Goal: Use online tool/utility: Utilize a website feature to perform a specific function

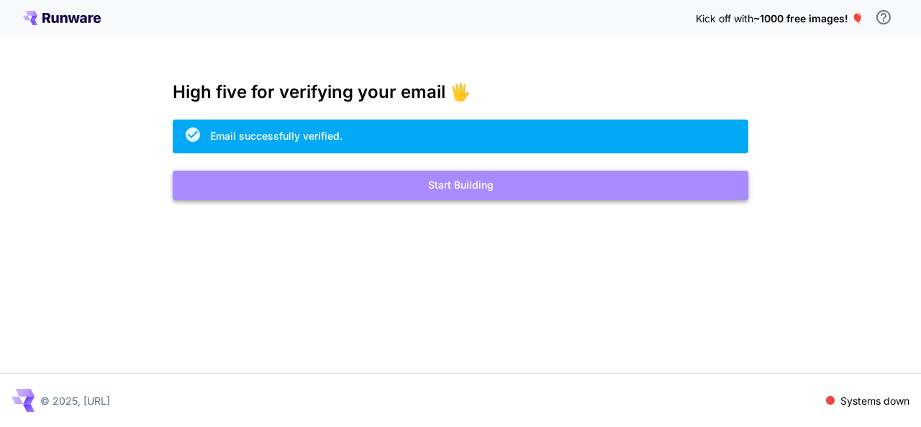
click at [414, 178] on button "Start Building" at bounding box center [461, 186] width 576 height 30
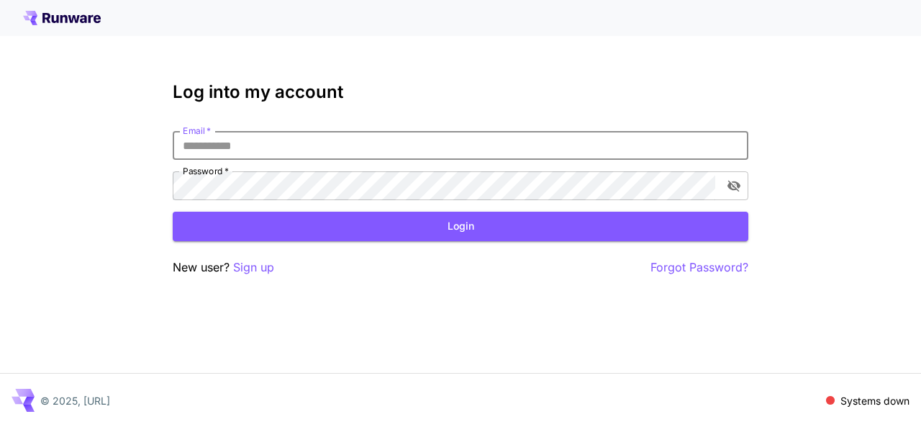
click at [340, 137] on input "Email   *" at bounding box center [461, 145] width 576 height 29
type input "**********"
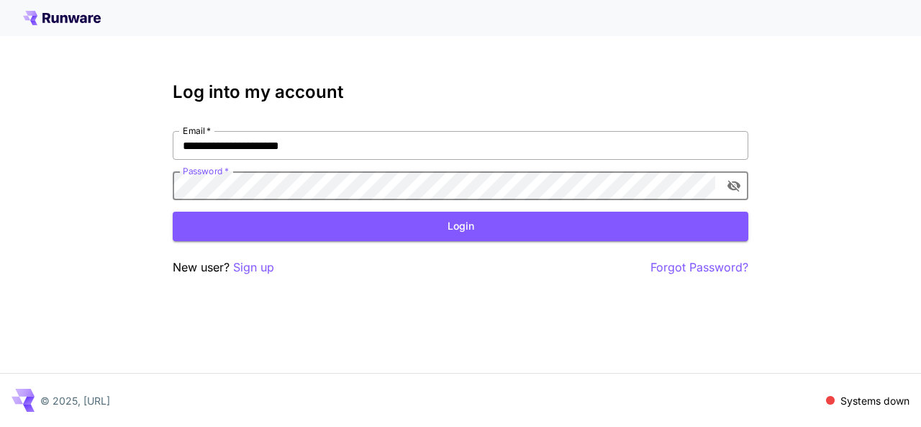
click button "Login" at bounding box center [461, 227] width 576 height 30
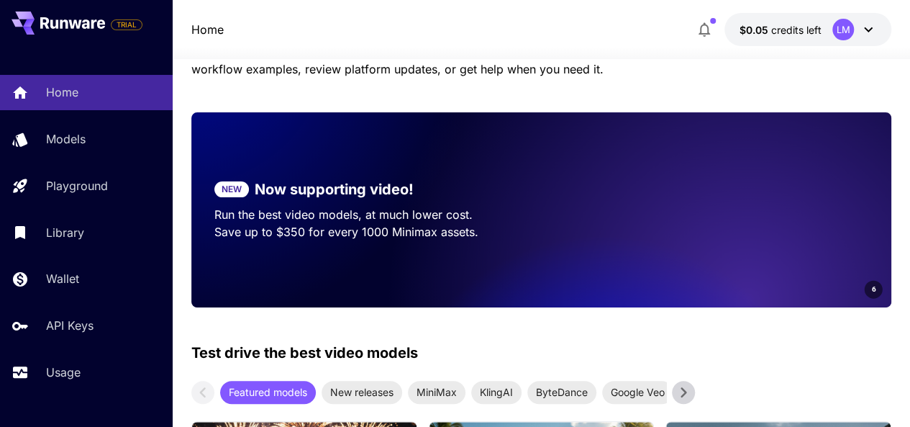
scroll to position [142, 0]
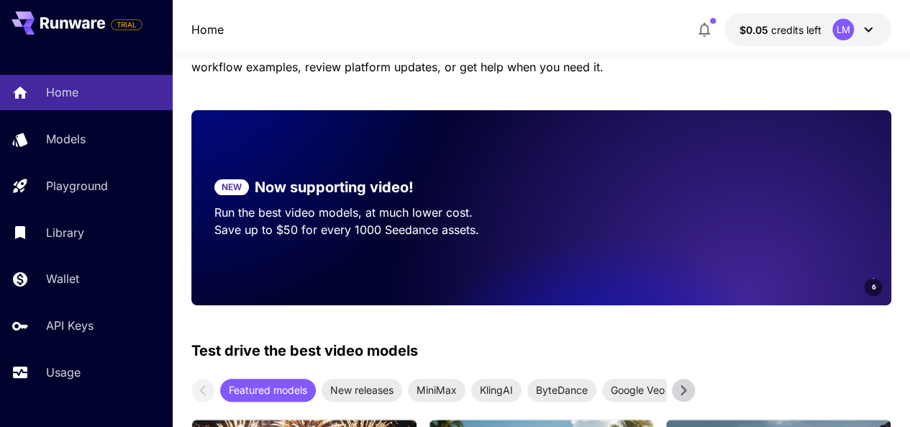
click at [658, 353] on div "Test drive the best video models Featured models New releases MiniMax KlingAI B…" at bounding box center [541, 371] width 701 height 62
click at [641, 181] on video at bounding box center [690, 207] width 403 height 195
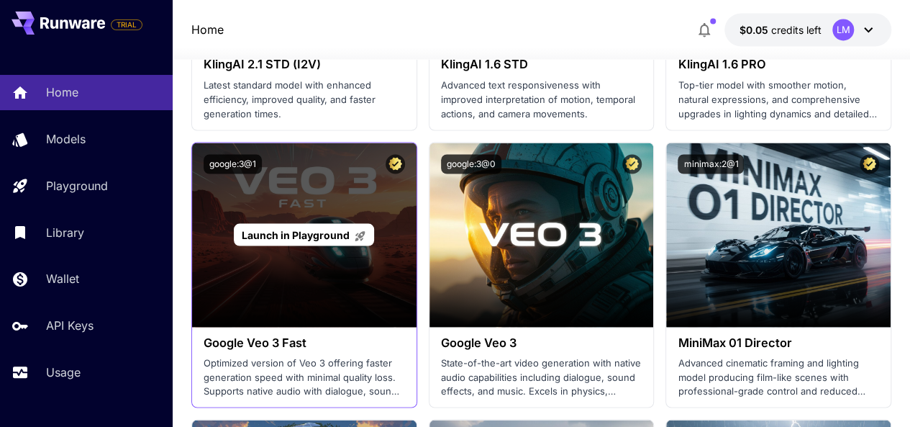
scroll to position [1250, 0]
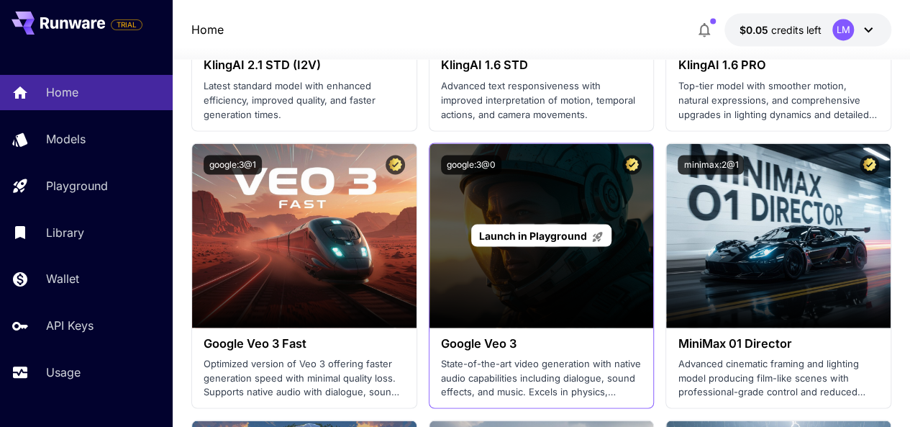
click at [512, 227] on p "Launch in Playground" at bounding box center [541, 234] width 125 height 15
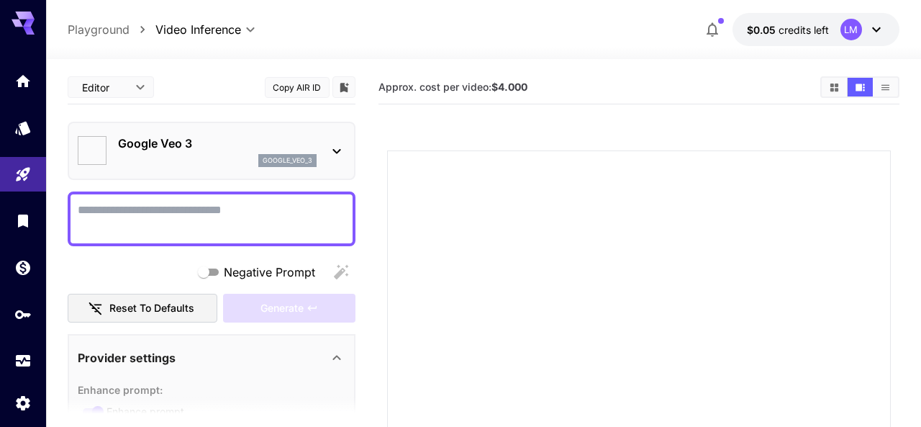
type input "*"
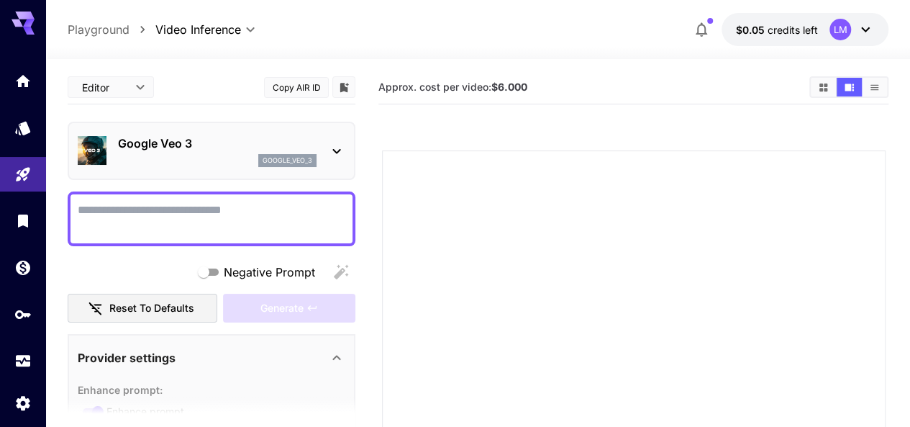
click at [499, 84] on b "$6.000" at bounding box center [510, 87] width 36 height 12
click at [26, 119] on icon "Models" at bounding box center [24, 124] width 15 height 14
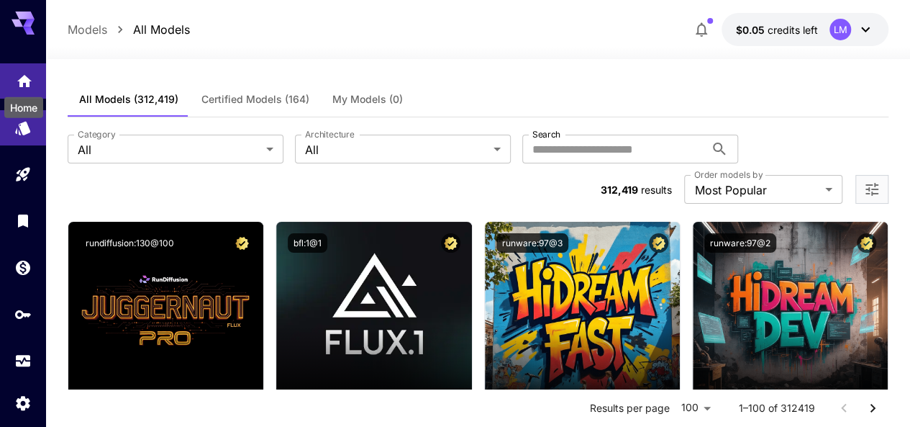
click at [27, 74] on icon "Home" at bounding box center [24, 76] width 17 height 17
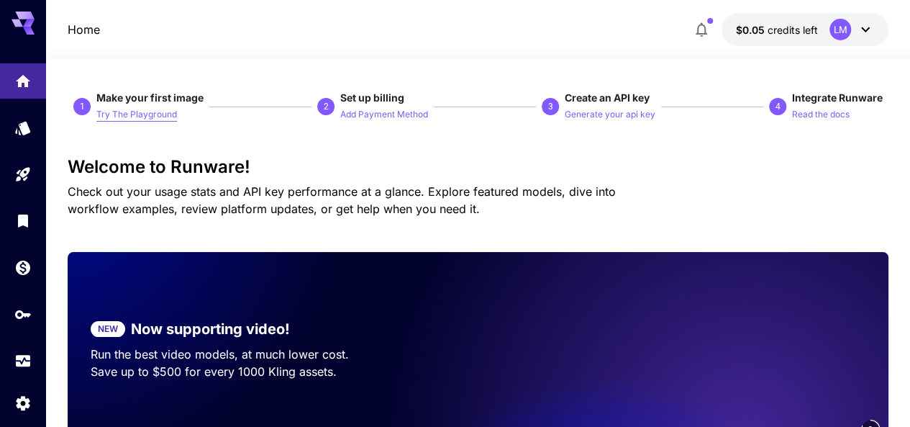
click at [166, 111] on p "Try The Playground" at bounding box center [136, 115] width 81 height 14
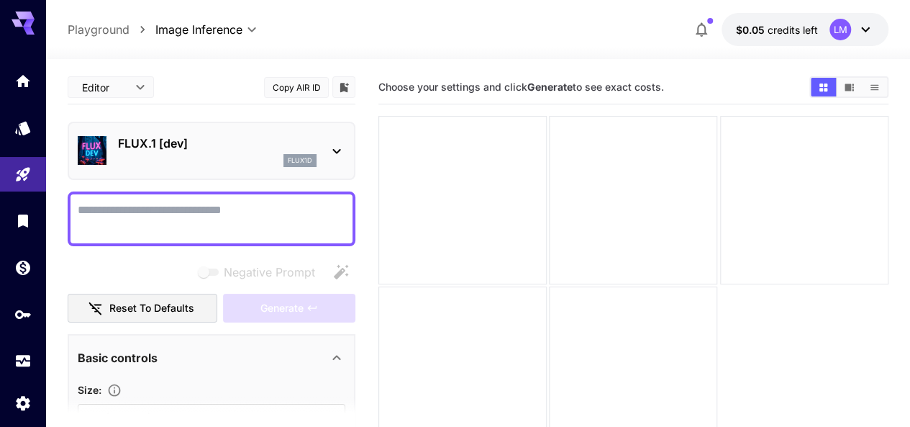
click at [327, 151] on div "FLUX.1 [dev] flux1d" at bounding box center [212, 151] width 268 height 44
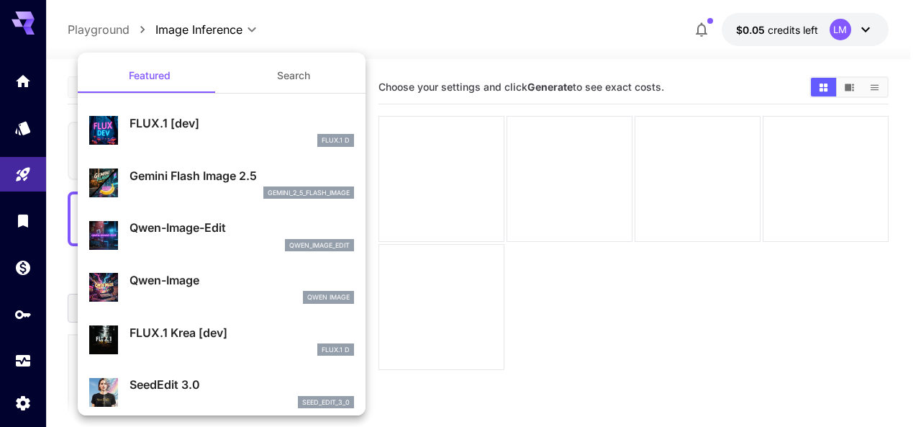
click at [396, 45] on div at bounding box center [460, 213] width 921 height 427
